Goal: Transaction & Acquisition: Purchase product/service

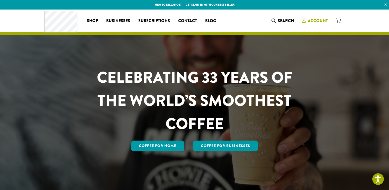
click at [311, 20] on span "Account" at bounding box center [318, 21] width 20 height 6
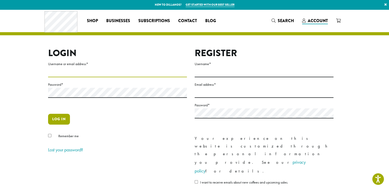
type input "**********"
click at [64, 118] on button "Log in" at bounding box center [59, 119] width 22 height 11
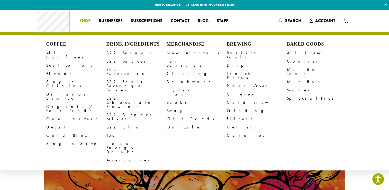
click at [90, 22] on li "Coffee All Coffees Best Sellers Blends Single Origins Dillanos Limited Organic …" at bounding box center [84, 21] width 19 height 8
click at [175, 56] on link "New Arrivals" at bounding box center [197, 53] width 60 height 8
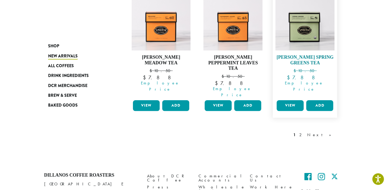
scroll to position [489, 0]
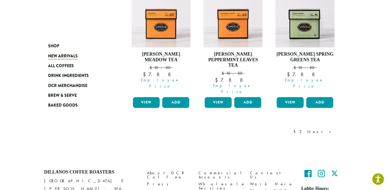
click at [326, 129] on link "Next »" at bounding box center [321, 132] width 30 height 6
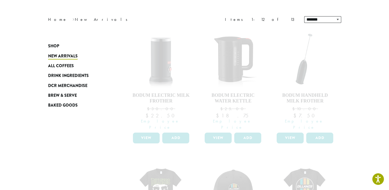
scroll to position [129, 0]
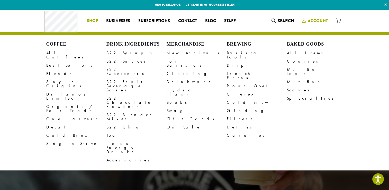
click at [310, 20] on span "Account" at bounding box center [318, 21] width 20 height 6
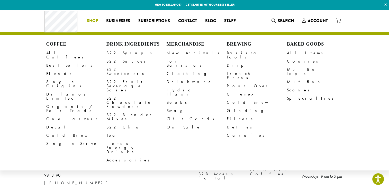
click at [97, 22] on span "Shop" at bounding box center [92, 21] width 11 height 6
click at [174, 51] on link "New Arrivals" at bounding box center [197, 53] width 60 height 8
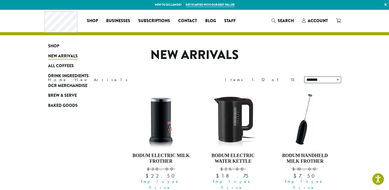
scroll to position [129, 0]
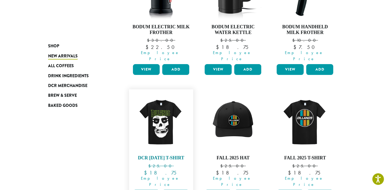
click at [169, 114] on img at bounding box center [160, 121] width 59 height 59
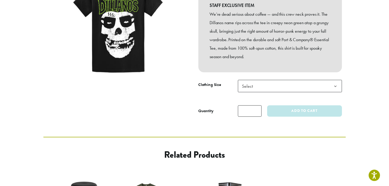
scroll to position [103, 0]
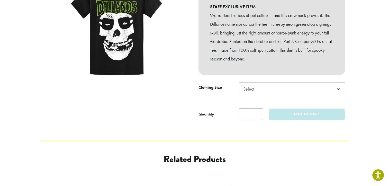
click at [252, 92] on span "Select" at bounding box center [292, 89] width 106 height 13
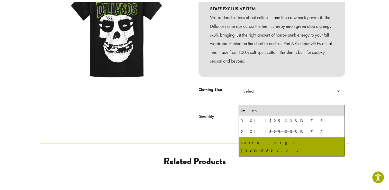
scroll to position [24, 0]
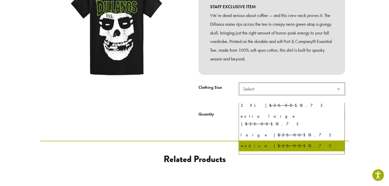
click at [289, 153] on div "small | $25.00 $18.75" at bounding box center [291, 157] width 103 height 8
click at [278, 153] on div "small | $25.00 $18.75" at bounding box center [291, 157] width 103 height 8
select select "******"
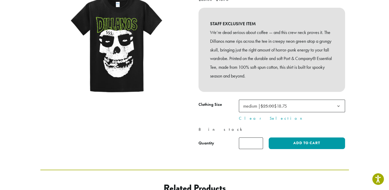
scroll to position [77, 0]
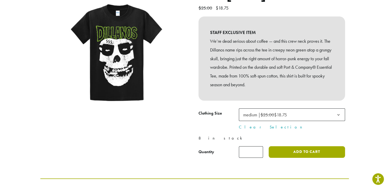
click at [279, 158] on button "Add to cart" at bounding box center [307, 152] width 76 height 12
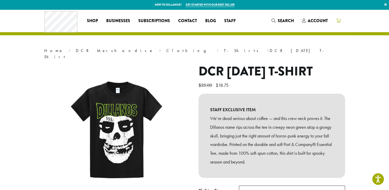
click at [339, 21] on icon at bounding box center [338, 21] width 5 height 4
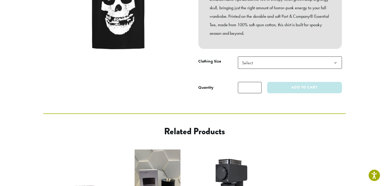
scroll to position [129, 0]
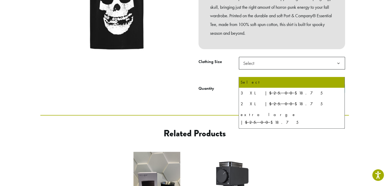
click at [277, 69] on span "Select" at bounding box center [292, 63] width 106 height 13
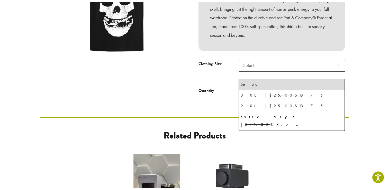
scroll to position [24, 0]
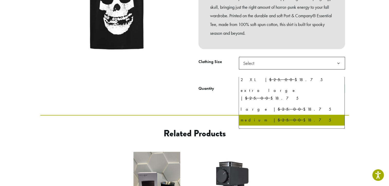
click at [265, 127] on div "small | $25.00 $18.75" at bounding box center [291, 131] width 103 height 8
select select "******"
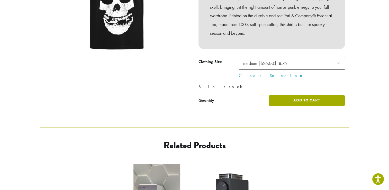
click at [296, 106] on button "Add to cart" at bounding box center [307, 101] width 76 height 12
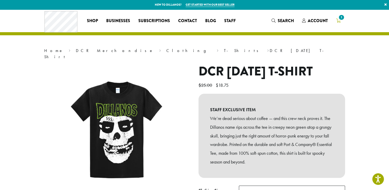
click at [341, 20] on span "1" at bounding box center [341, 17] width 7 height 7
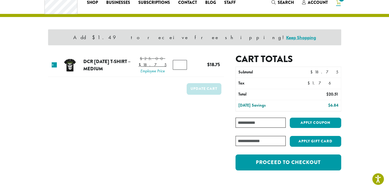
scroll to position [26, 0]
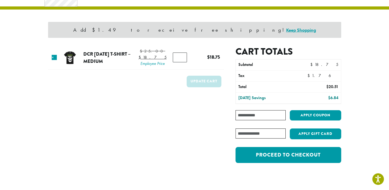
click at [259, 115] on input "Coupon:" at bounding box center [261, 115] width 50 height 10
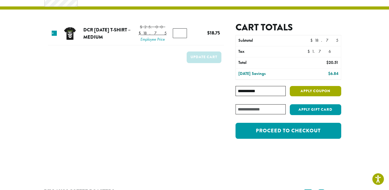
type input "**********"
click at [314, 91] on button "Apply coupon" at bounding box center [315, 91] width 51 height 11
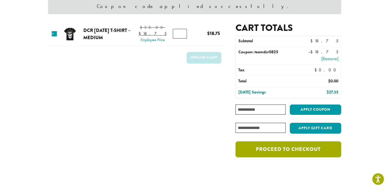
scroll to position [77, 0]
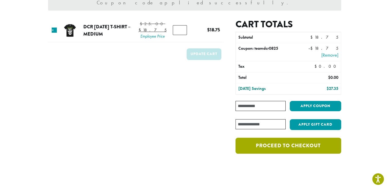
click at [286, 147] on link "Proceed to checkout" at bounding box center [288, 146] width 105 height 16
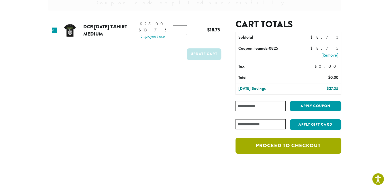
scroll to position [53, 0]
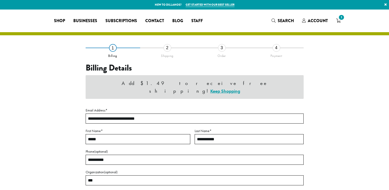
select select "**"
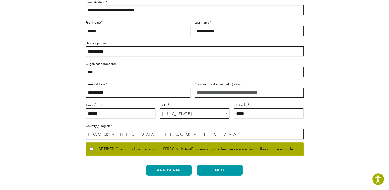
scroll to position [129, 0]
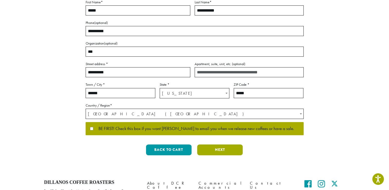
click at [215, 144] on button "Next" at bounding box center [220, 149] width 46 height 11
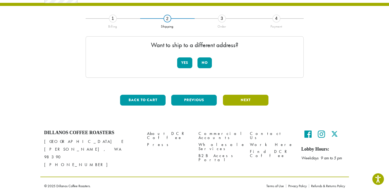
scroll to position [27, 0]
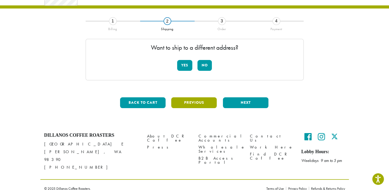
click at [193, 102] on button "Previous" at bounding box center [194, 102] width 46 height 11
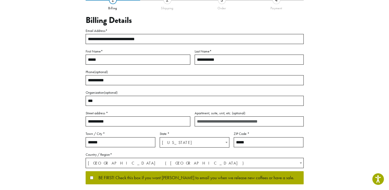
scroll to position [78, 0]
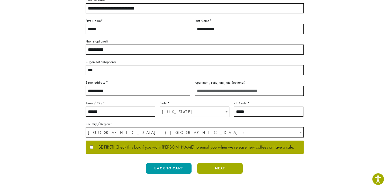
click at [210, 168] on button "Next" at bounding box center [220, 168] width 46 height 11
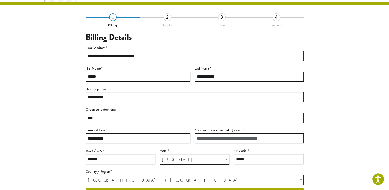
scroll to position [27, 0]
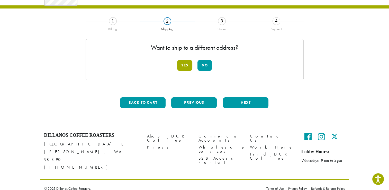
click at [185, 65] on button "Yes" at bounding box center [184, 65] width 15 height 11
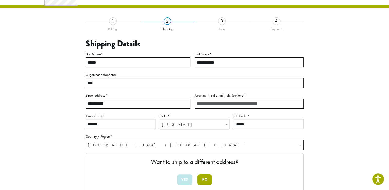
click at [204, 180] on button "No" at bounding box center [205, 179] width 14 height 11
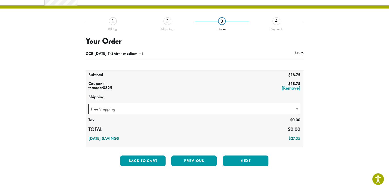
click at [296, 110] on span at bounding box center [297, 109] width 5 height 10
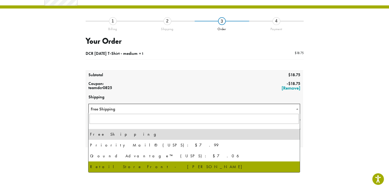
select select "**********"
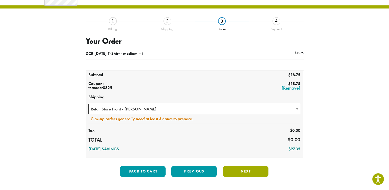
click at [246, 171] on button "Next" at bounding box center [246, 171] width 46 height 11
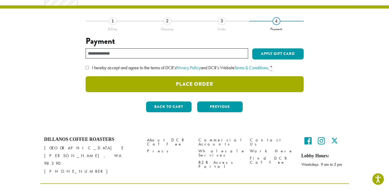
click at [206, 83] on button "Place Order" at bounding box center [195, 84] width 218 height 16
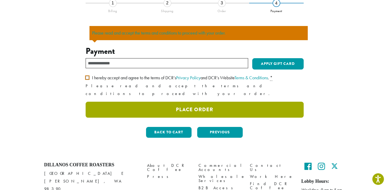
scroll to position [45, 0]
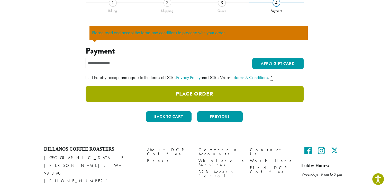
click at [209, 92] on button "Place Order" at bounding box center [195, 94] width 218 height 16
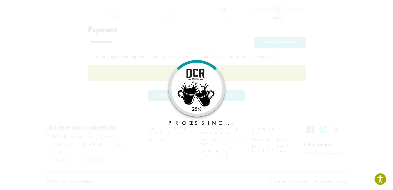
scroll to position [31, 0]
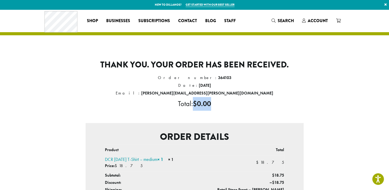
drag, startPoint x: 193, startPoint y: 103, endPoint x: 211, endPoint y: 105, distance: 18.4
click at [211, 105] on li "Total: $ 0.00" at bounding box center [195, 104] width 218 height 14
drag, startPoint x: 211, startPoint y: 105, endPoint x: 218, endPoint y: 105, distance: 7.2
click at [218, 105] on li "Total: $ 0.00" at bounding box center [195, 104] width 218 height 14
click at [220, 106] on li "Total: $ 0.00" at bounding box center [195, 104] width 218 height 14
